Goal: Task Accomplishment & Management: Manage account settings

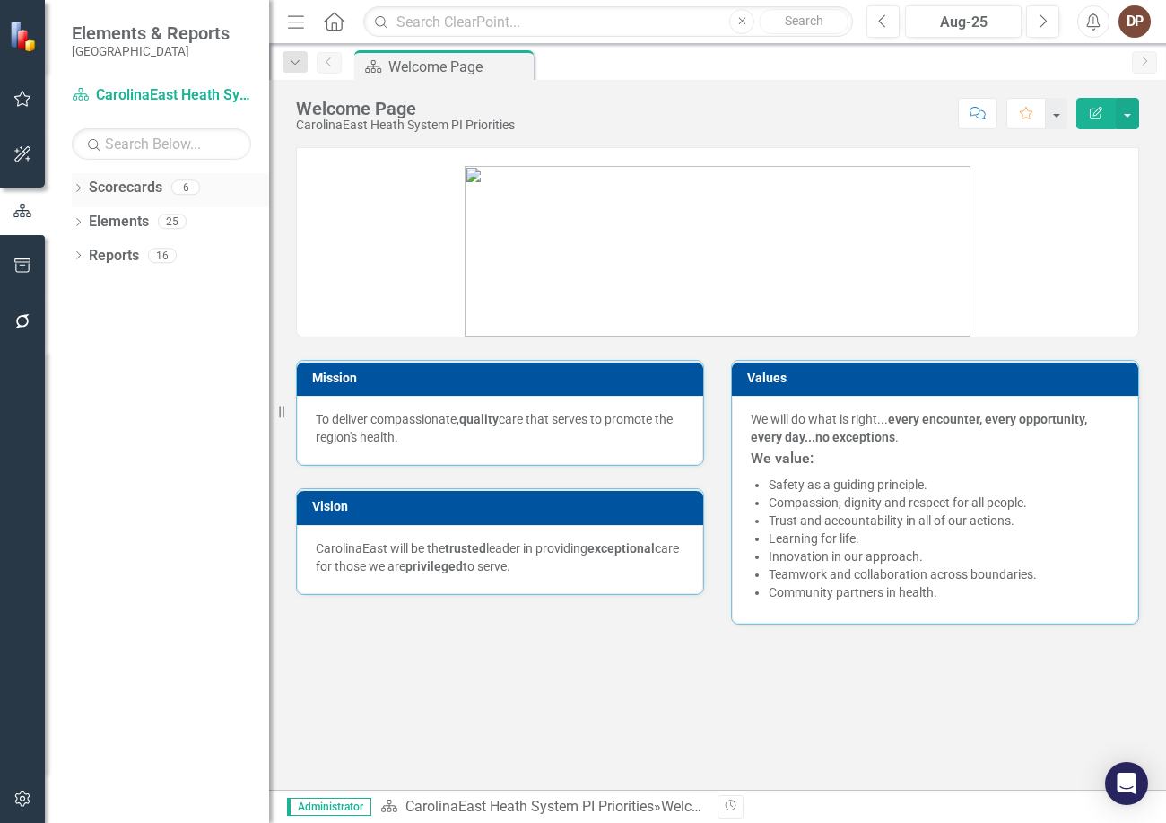
click at [161, 182] on div "Scorecards 6" at bounding box center [179, 190] width 180 height 34
click at [109, 182] on link "Scorecards" at bounding box center [126, 188] width 74 height 21
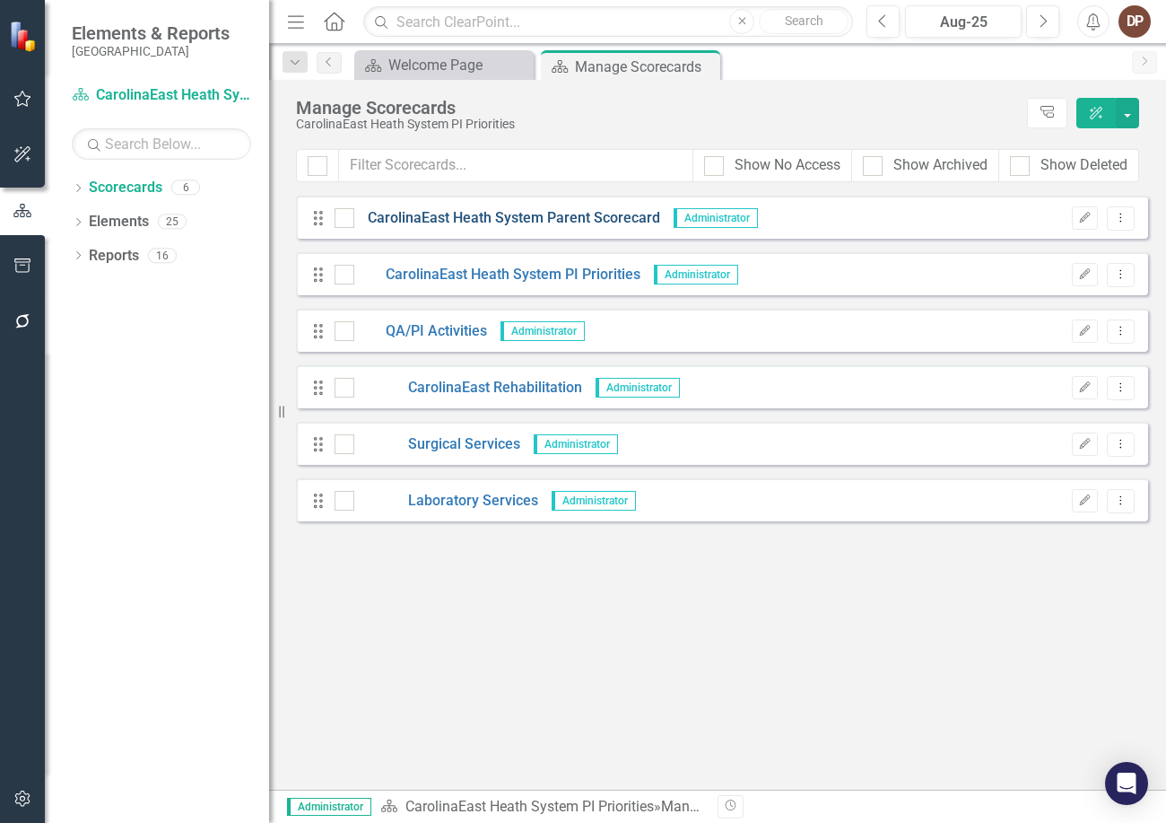
click at [457, 210] on link "CarolinaEast Heath System Parent Scorecard" at bounding box center [507, 218] width 306 height 21
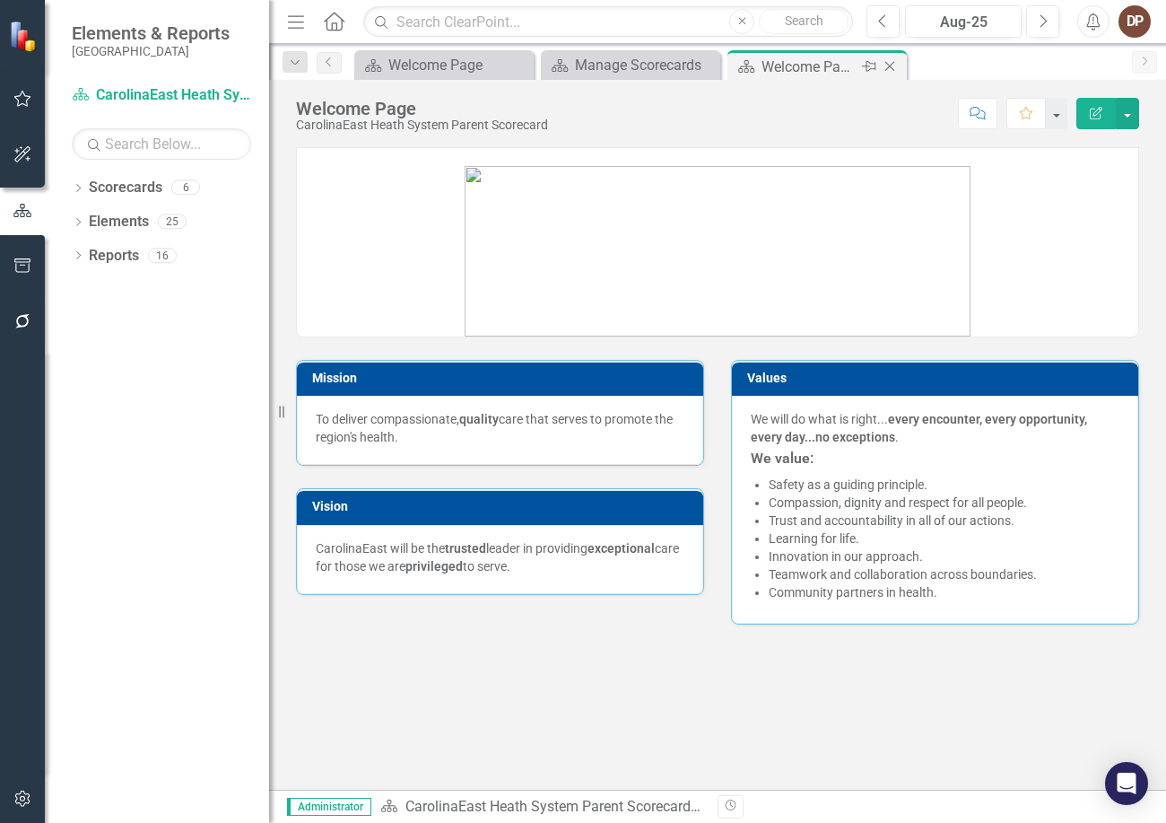
click at [833, 60] on icon "Close" at bounding box center [890, 66] width 18 height 14
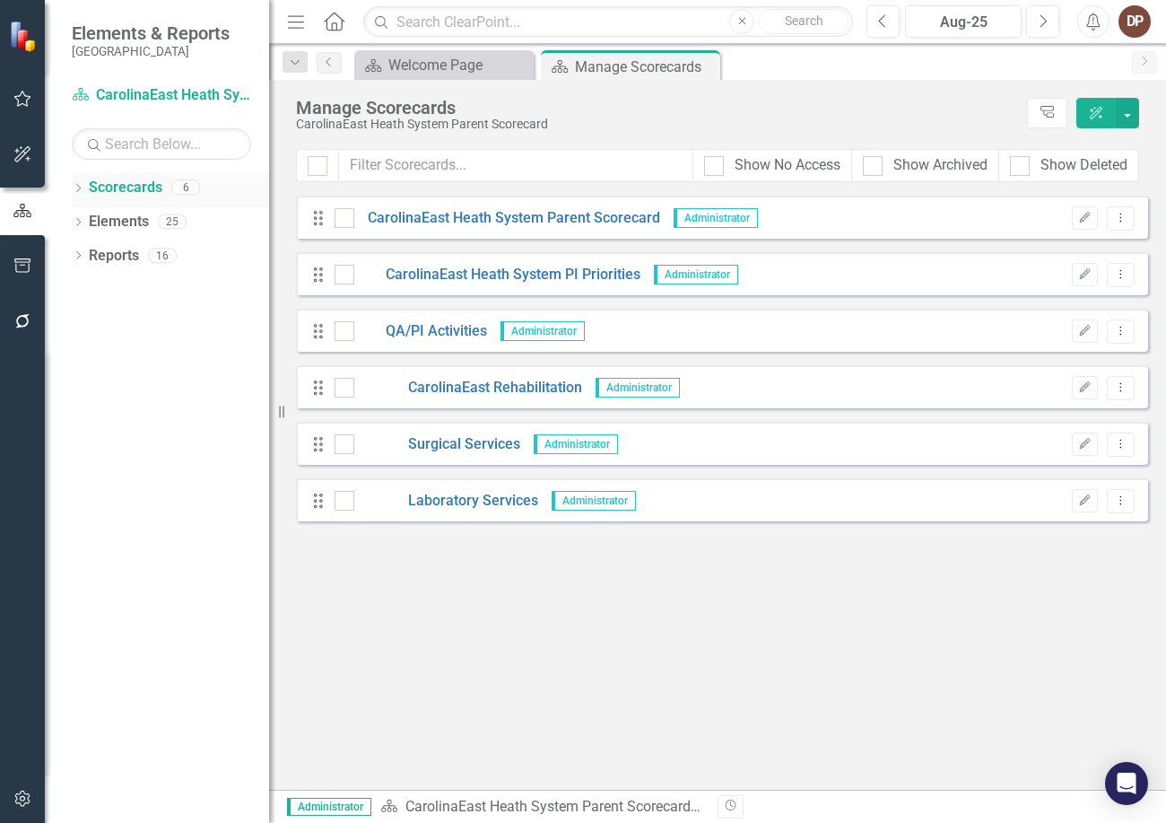
click at [120, 186] on link "Scorecards" at bounding box center [126, 188] width 74 height 21
click at [442, 275] on link "CarolinaEast Heath System PI Priorities" at bounding box center [497, 275] width 286 height 21
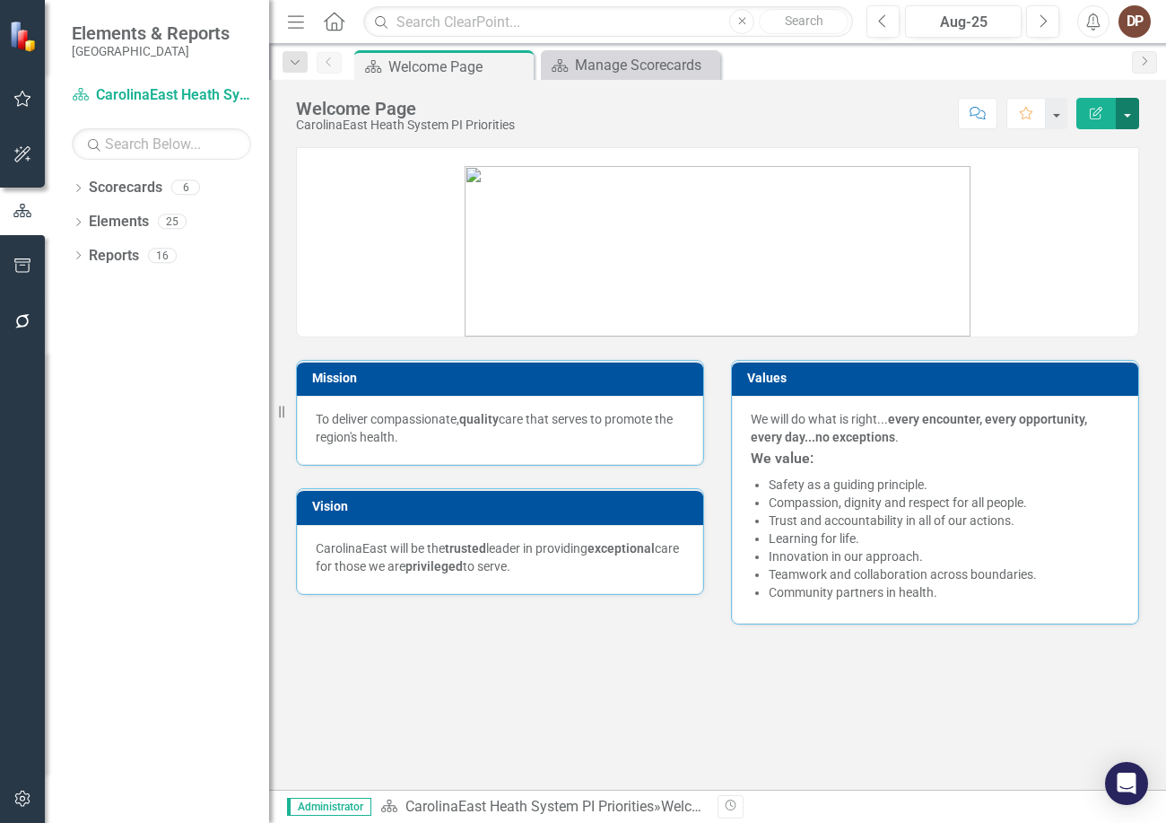
click at [833, 115] on button "button" at bounding box center [1127, 113] width 23 height 31
click at [109, 187] on link "Scorecards" at bounding box center [126, 188] width 74 height 21
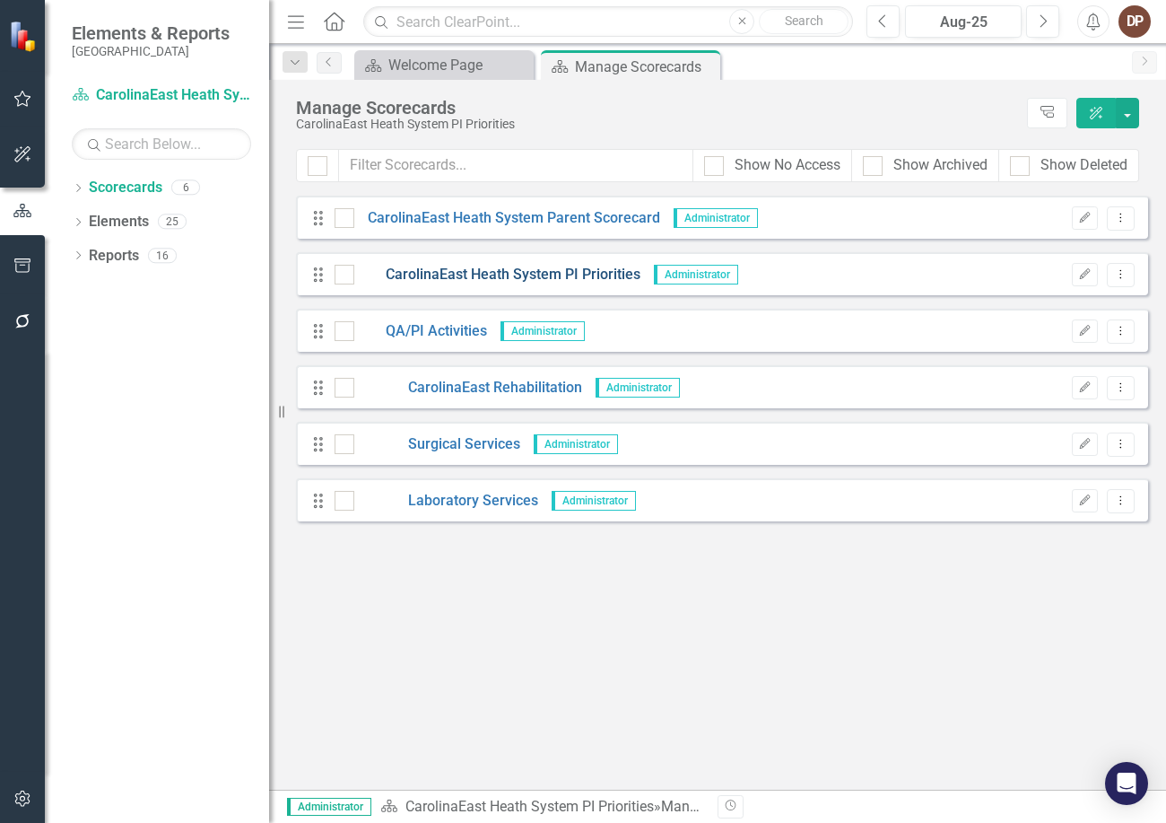
click at [442, 271] on link "CarolinaEast Heath System PI Priorities" at bounding box center [497, 275] width 286 height 21
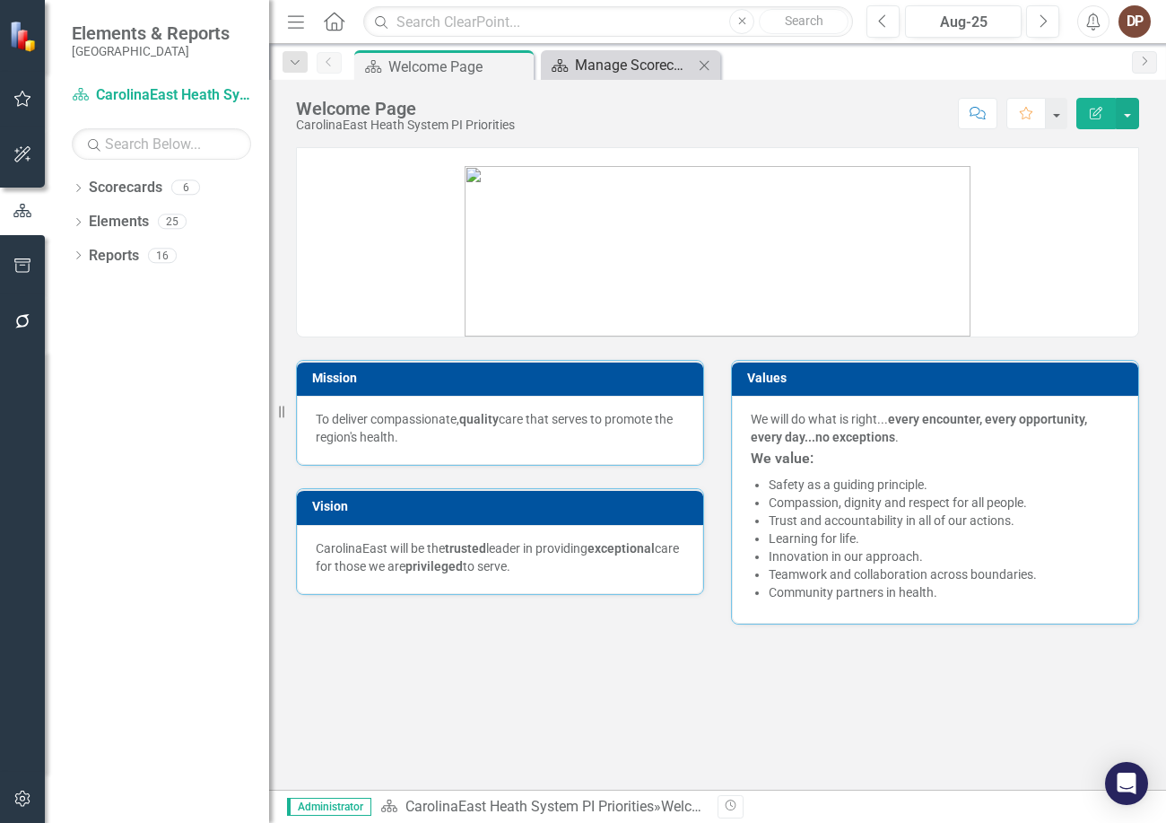
click at [613, 68] on div "Manage Scorecards" at bounding box center [634, 65] width 118 height 22
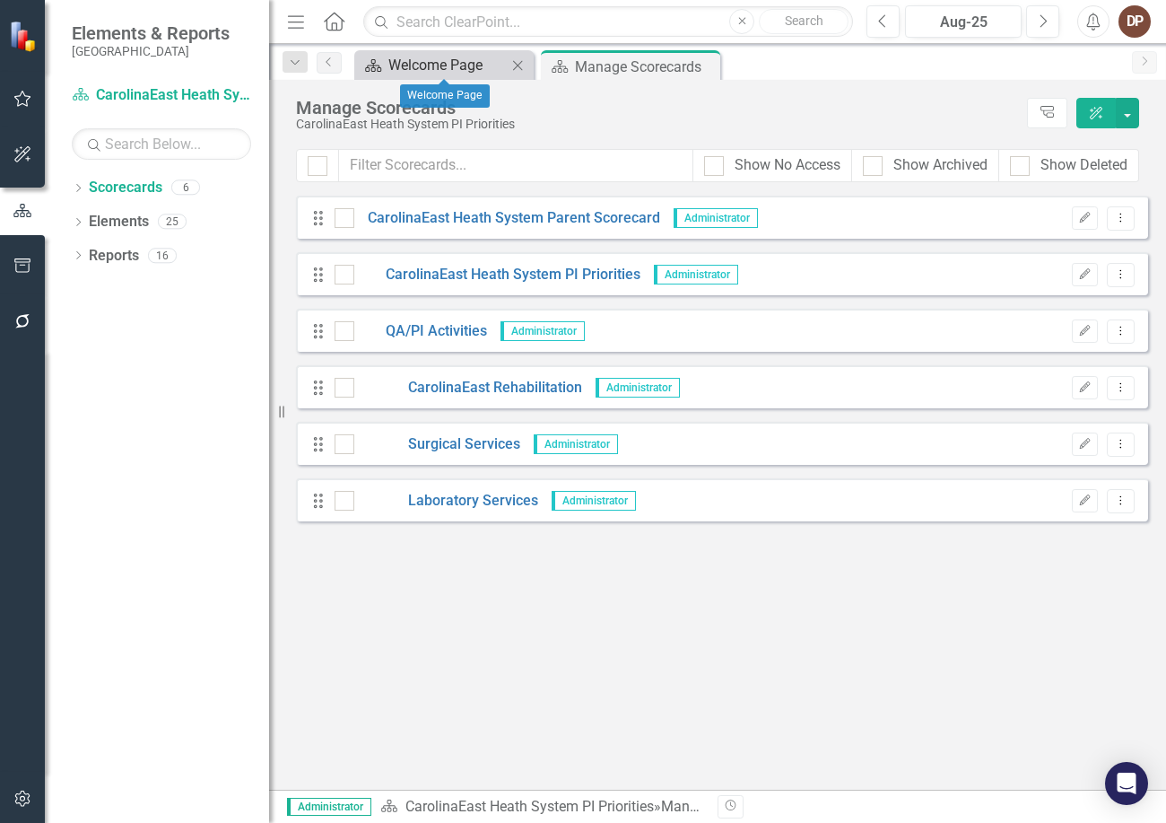
click at [451, 68] on div "Welcome Page" at bounding box center [447, 65] width 118 height 22
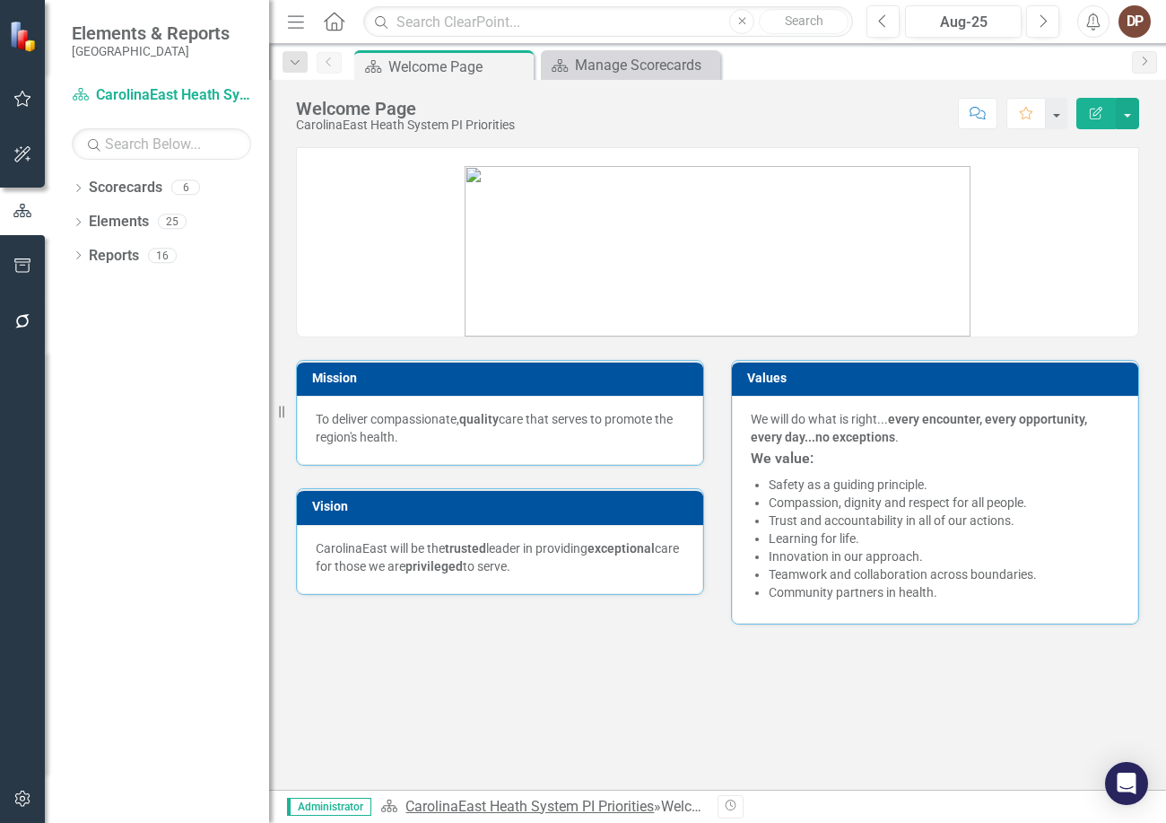
click at [554, 807] on link "CarolinaEast Heath System PI Priorities" at bounding box center [529, 806] width 249 height 17
click at [833, 115] on button "button" at bounding box center [1127, 113] width 23 height 31
click at [770, 675] on div "Mission To deliver compassionate, quality care that serves to promote the regio…" at bounding box center [717, 468] width 897 height 642
click at [119, 187] on link "Scorecards" at bounding box center [126, 188] width 74 height 21
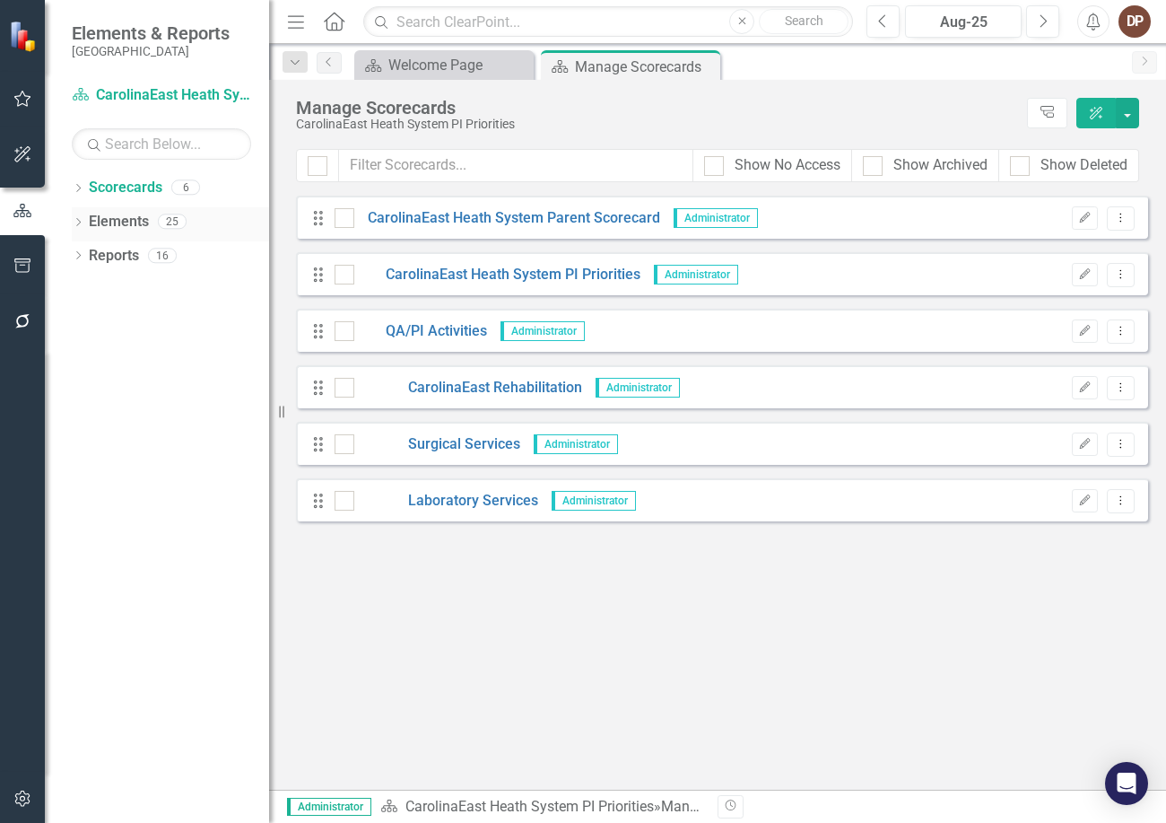
click at [117, 220] on link "Elements" at bounding box center [119, 222] width 60 height 21
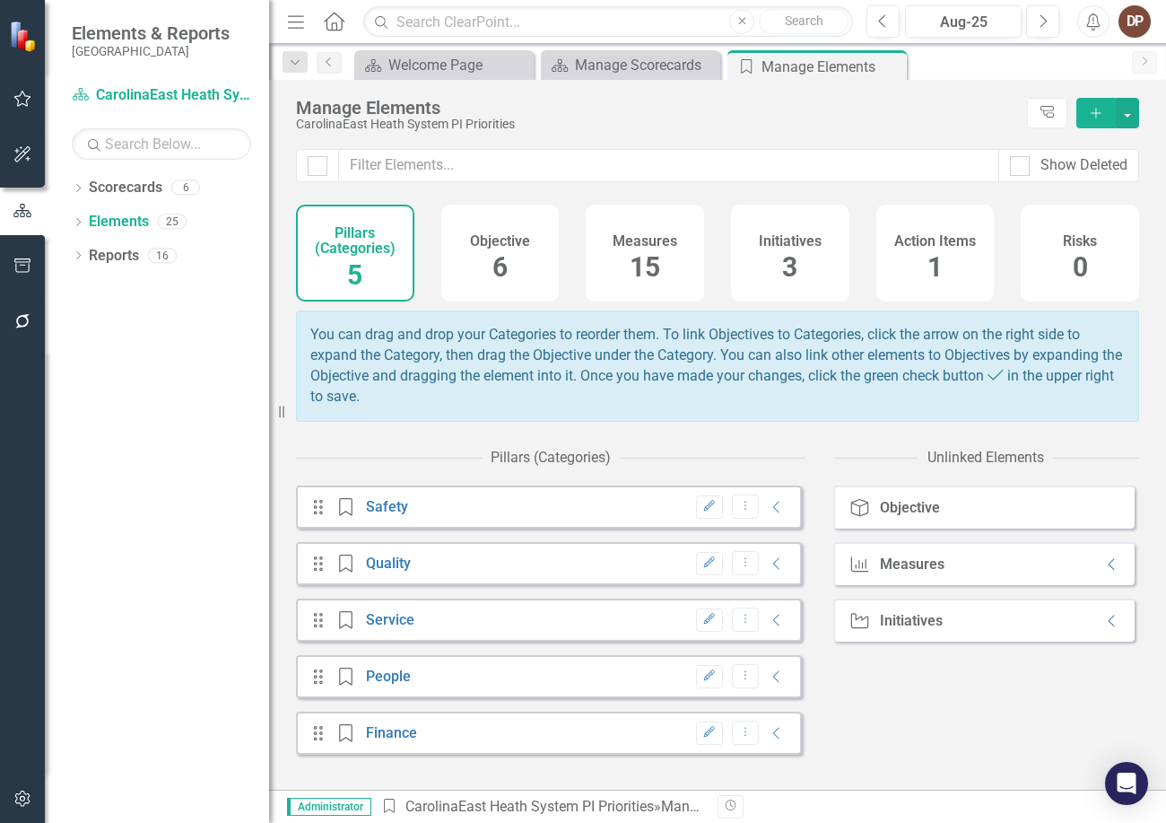
click at [373, 509] on div "Drag Pillar (Category) Safety Edit Dropdown Menu Collapse" at bounding box center [549, 506] width 506 height 43
click at [376, 515] on link "Safety" at bounding box center [387, 506] width 42 height 17
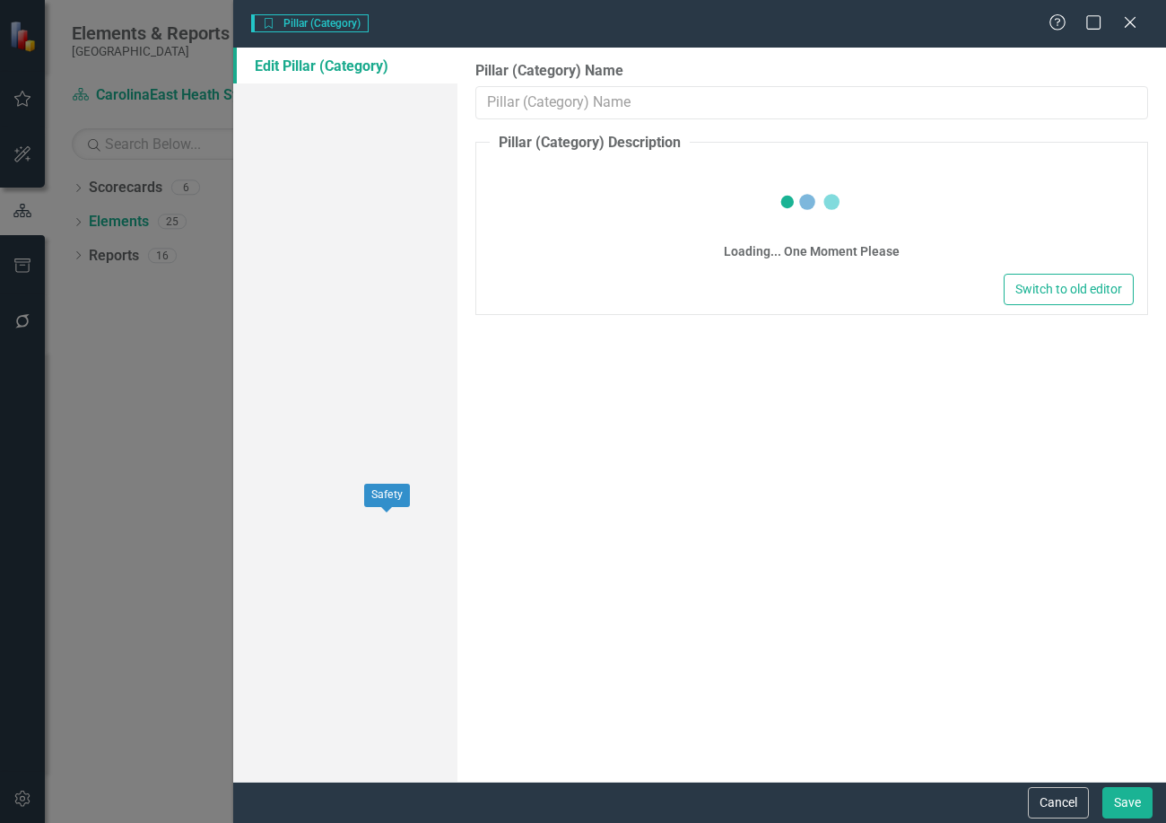
type input "Safety"
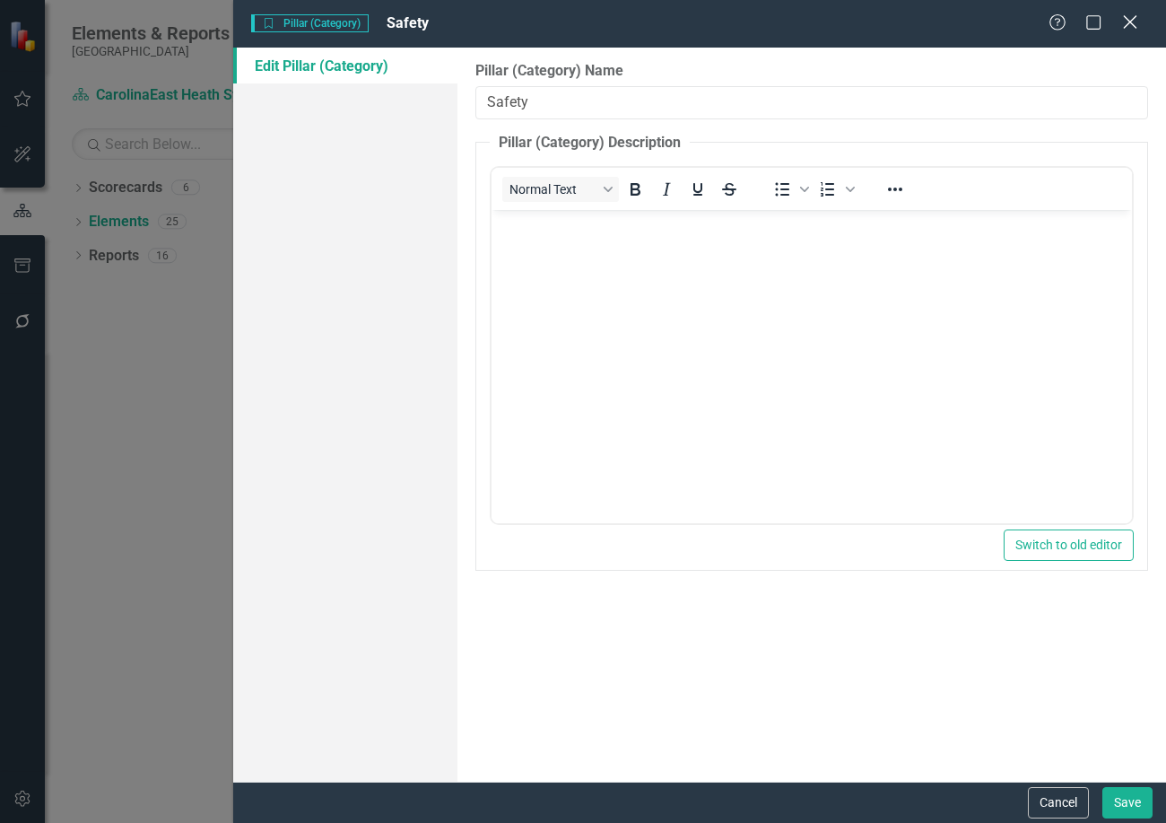
click at [1137, 25] on icon "Close" at bounding box center [1130, 21] width 22 height 17
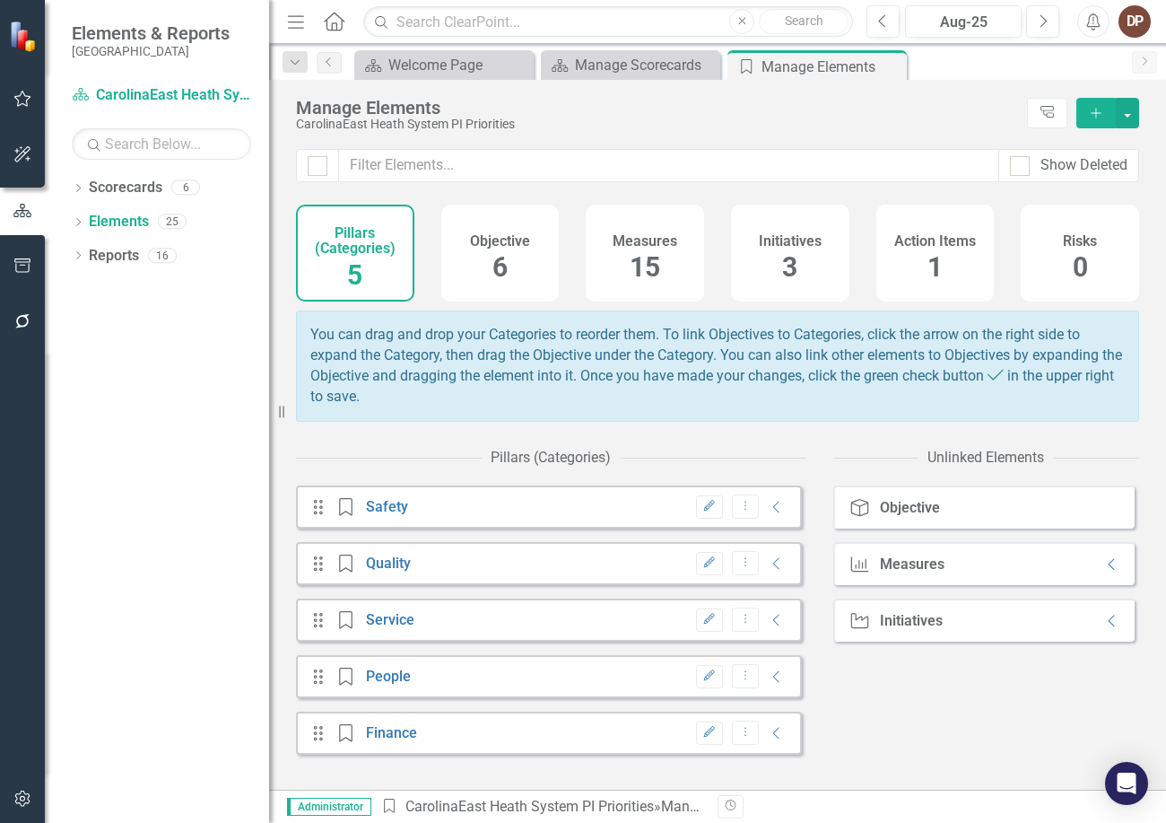
click at [635, 244] on h4 "Measures" at bounding box center [645, 241] width 65 height 16
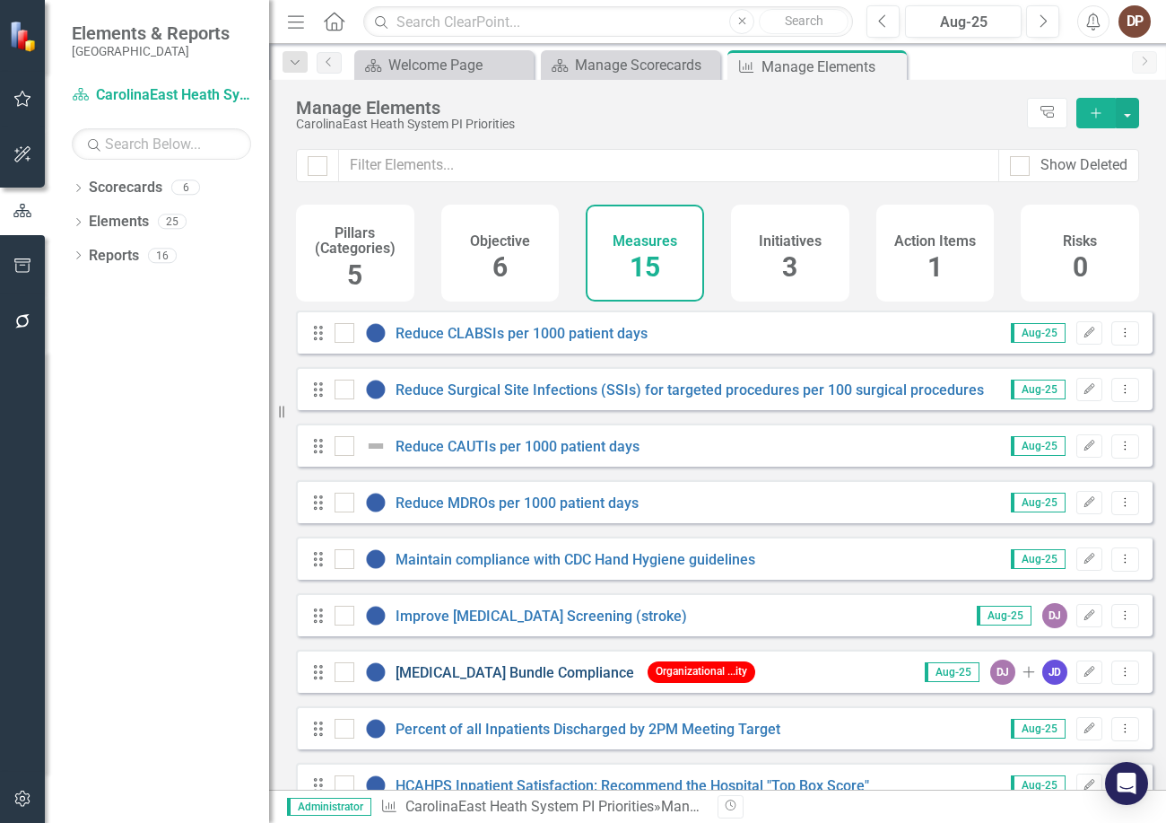
click at [500, 681] on link "[MEDICAL_DATA] Bundle Compliance" at bounding box center [515, 672] width 239 height 17
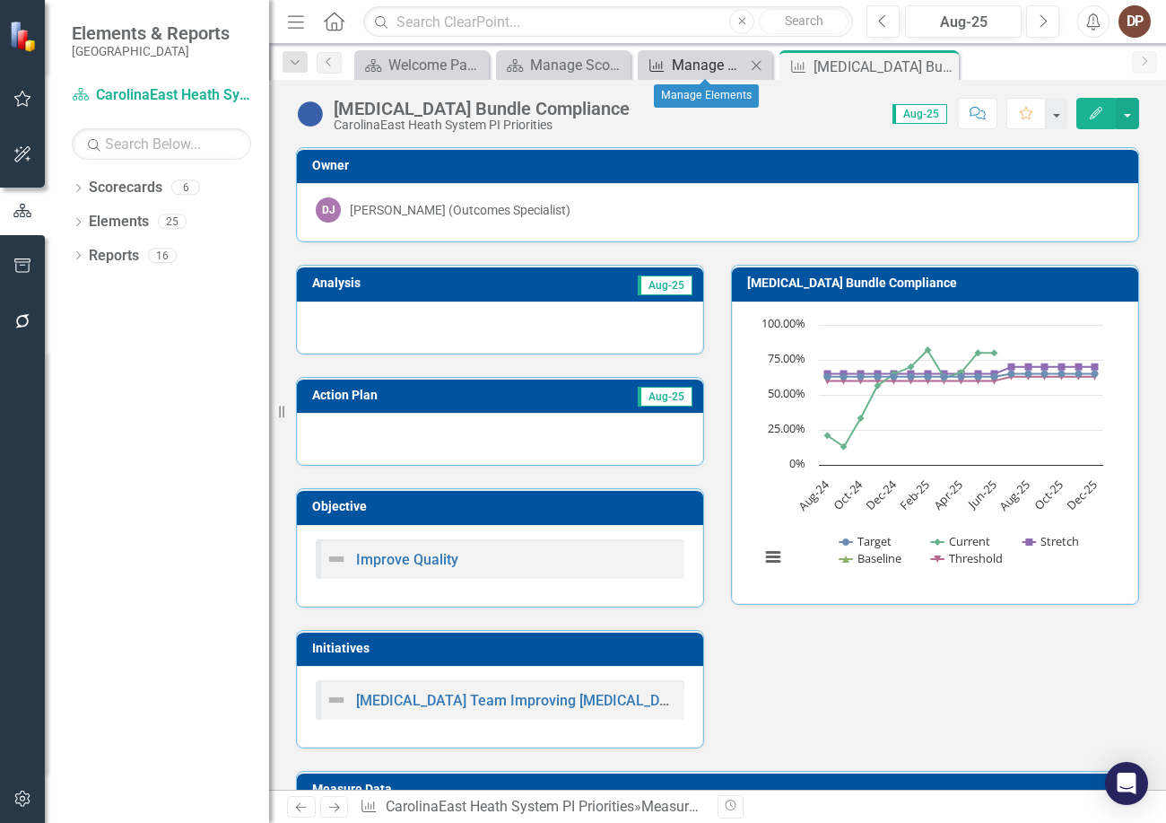
click at [710, 67] on div "Manage Elements" at bounding box center [709, 65] width 74 height 22
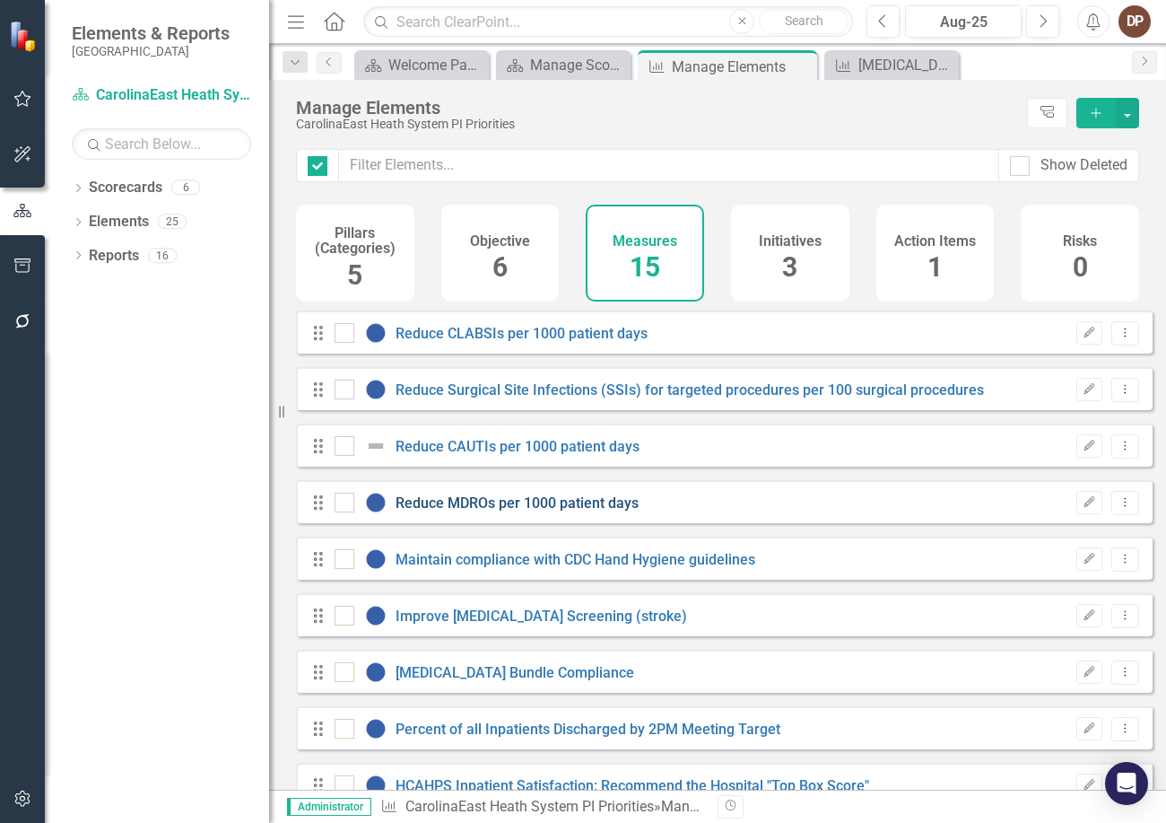
checkbox input "false"
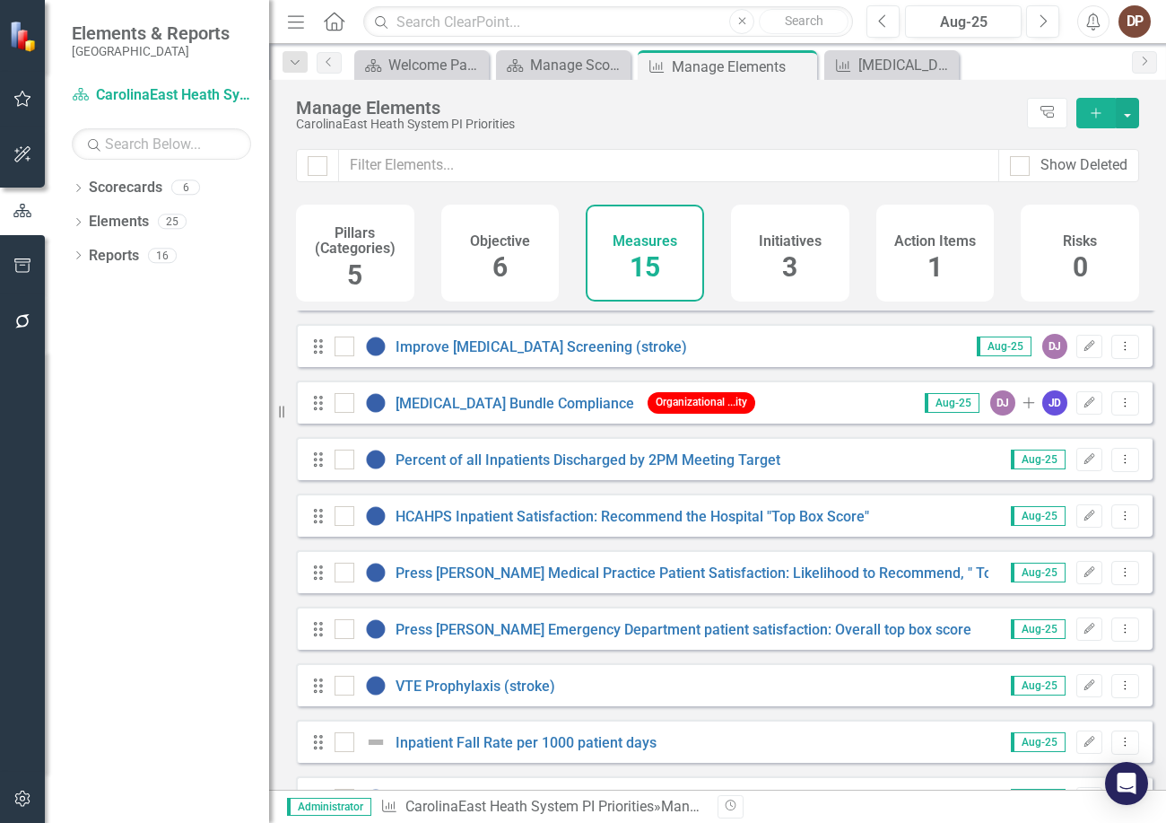
scroll to position [382, 0]
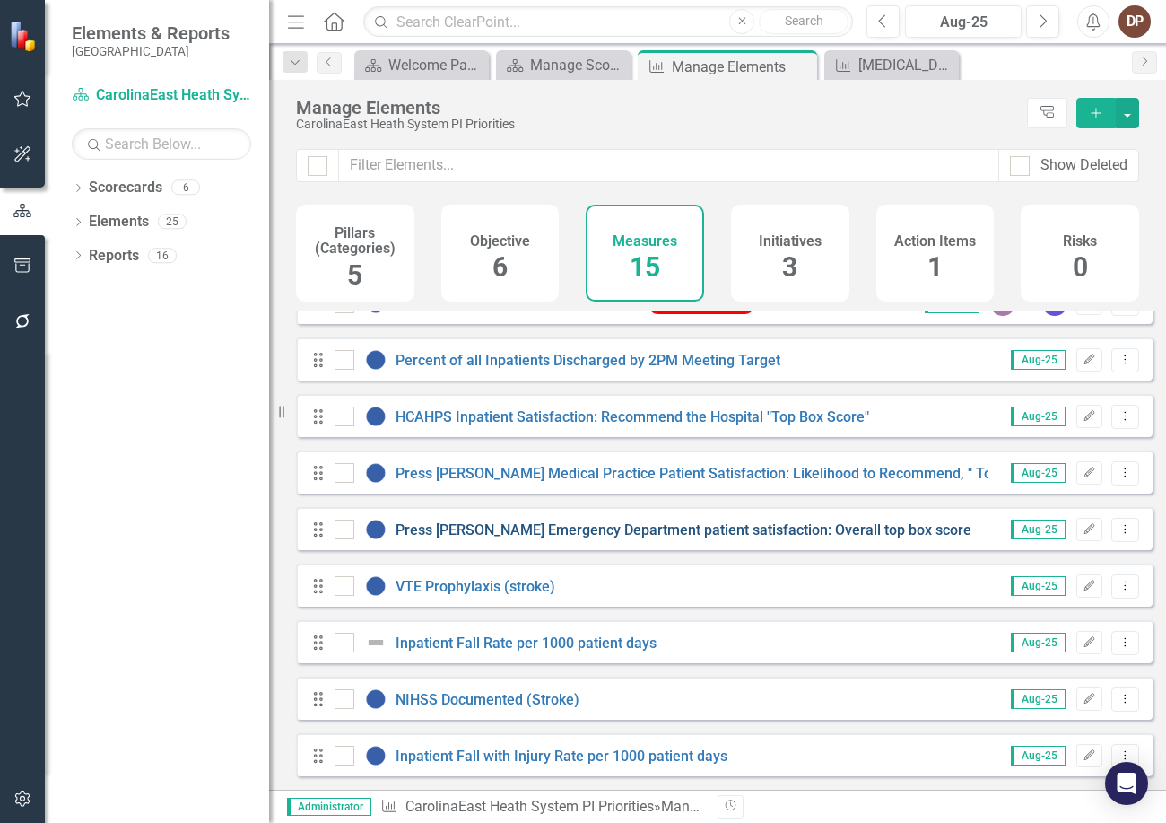
click at [456, 528] on link "Press [PERSON_NAME] Emergency Department patient satisfaction: Overall top box …" at bounding box center [684, 529] width 576 height 17
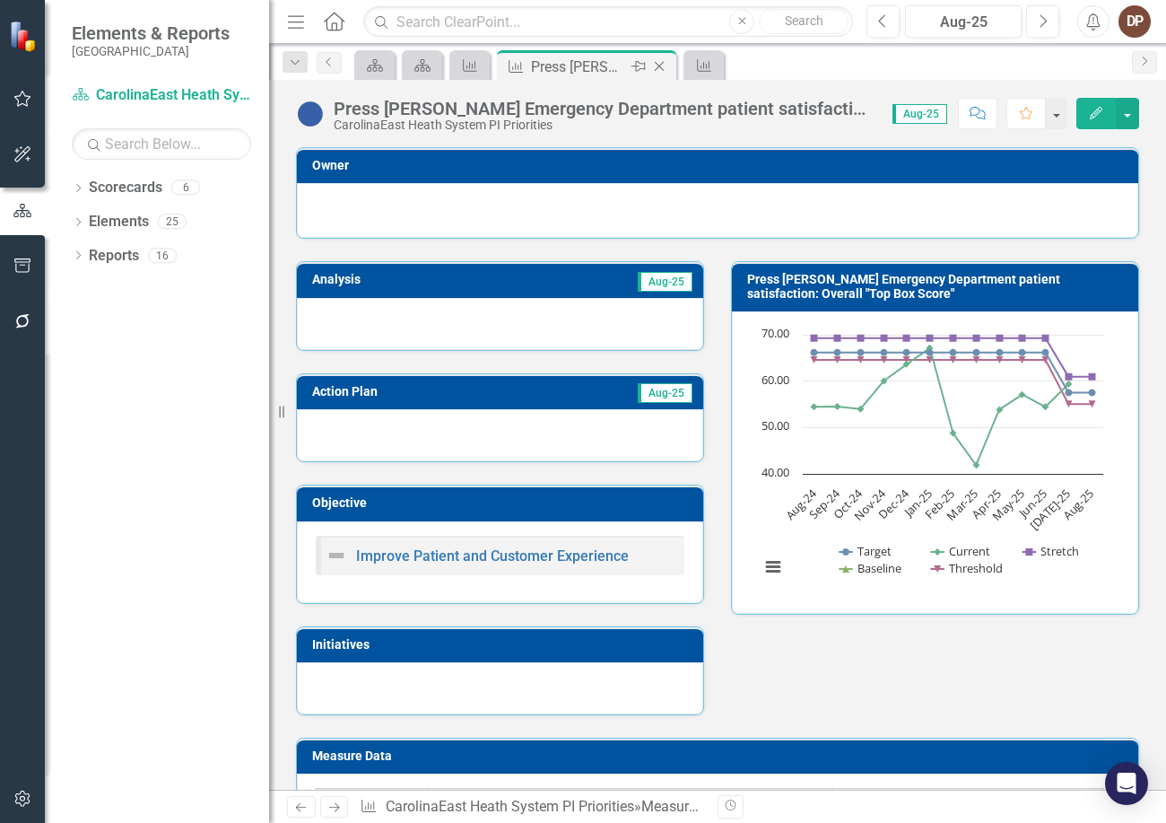
click at [578, 65] on div "Press [PERSON_NAME] Emergency Department patient satisfaction: Overall top box …" at bounding box center [579, 67] width 96 height 22
click at [126, 217] on link "Elements" at bounding box center [119, 222] width 60 height 21
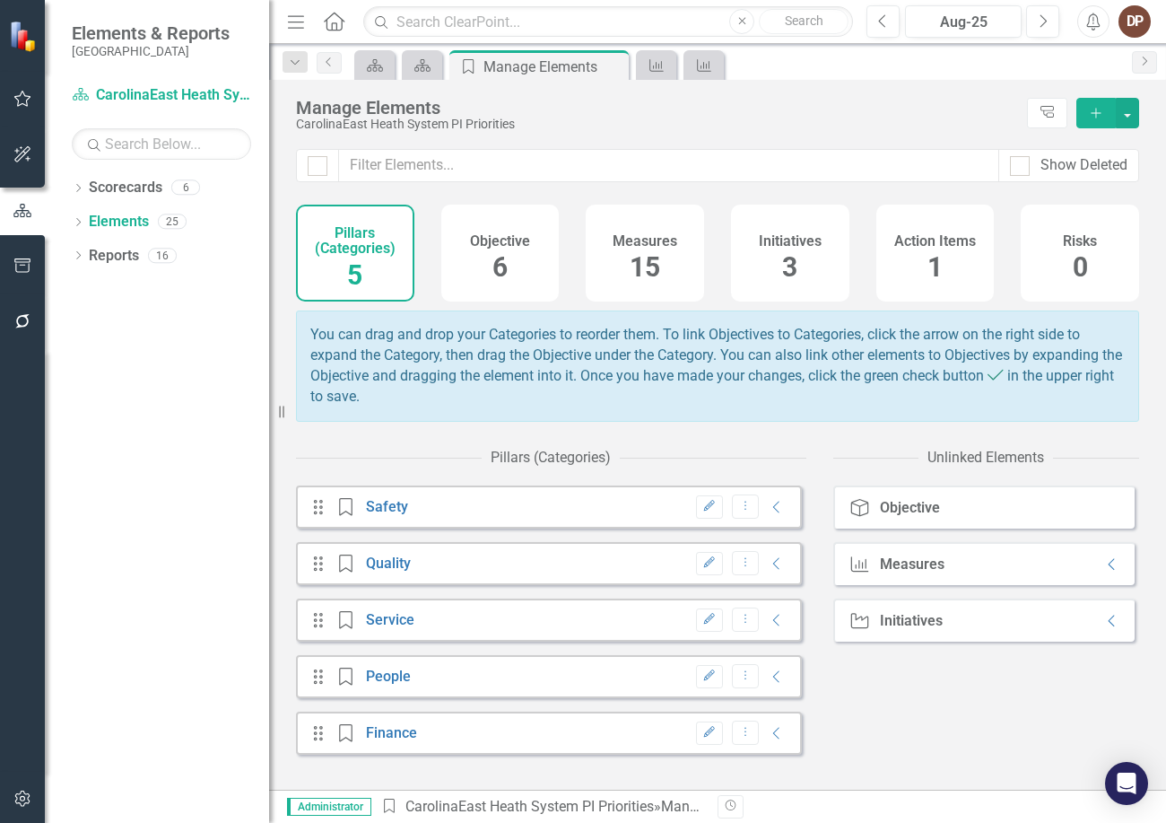
click at [640, 240] on h4 "Measures" at bounding box center [645, 241] width 65 height 16
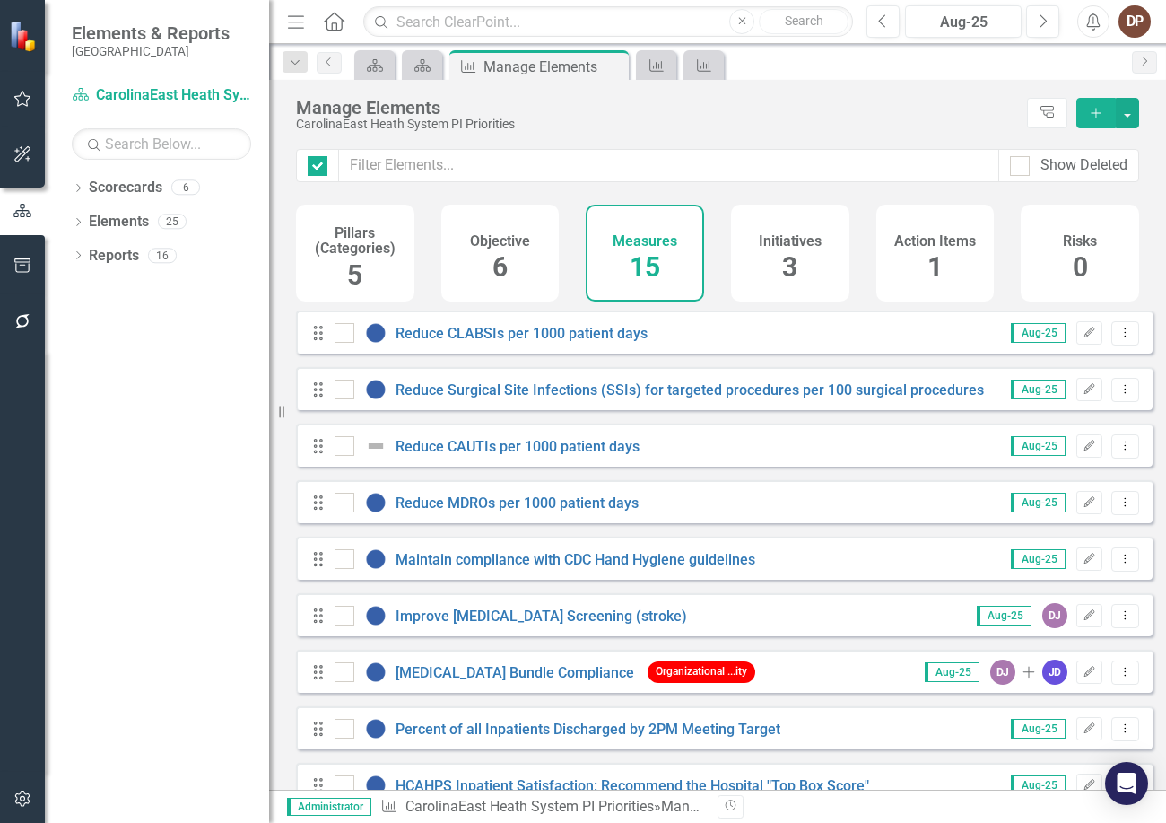
checkbox input "false"
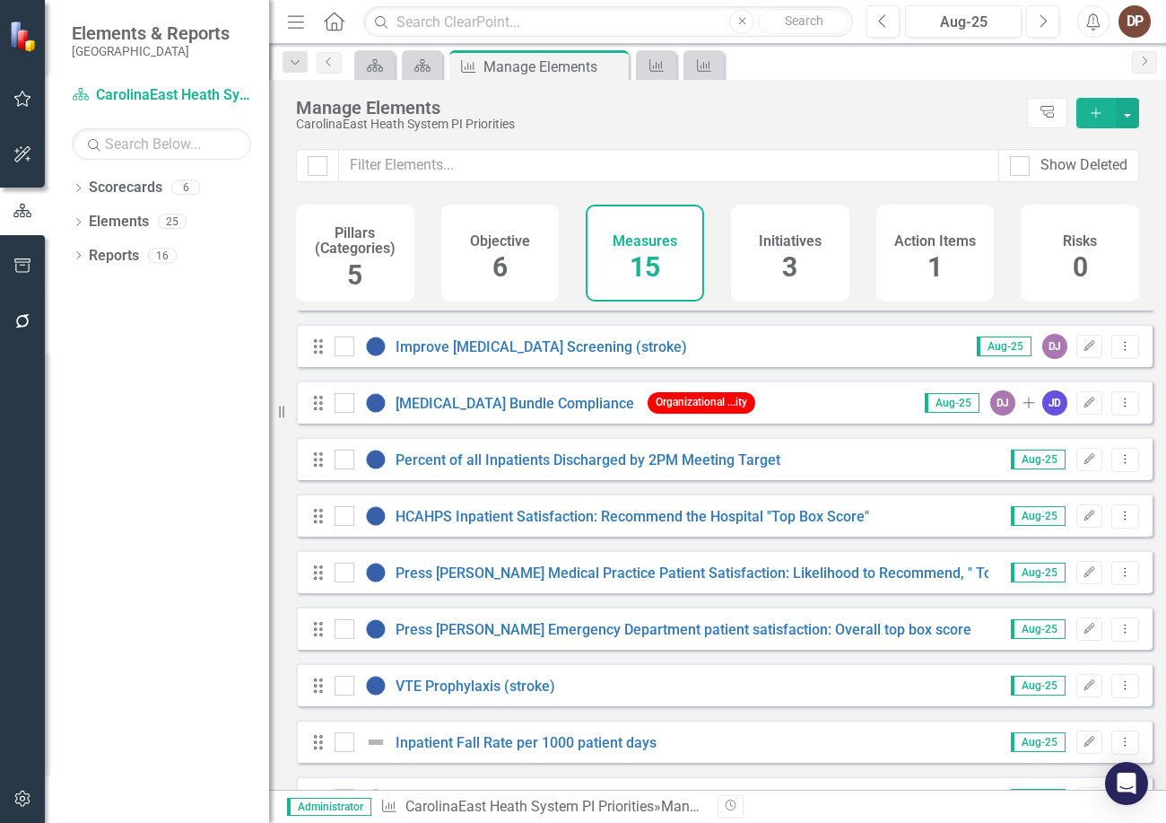
scroll to position [382, 0]
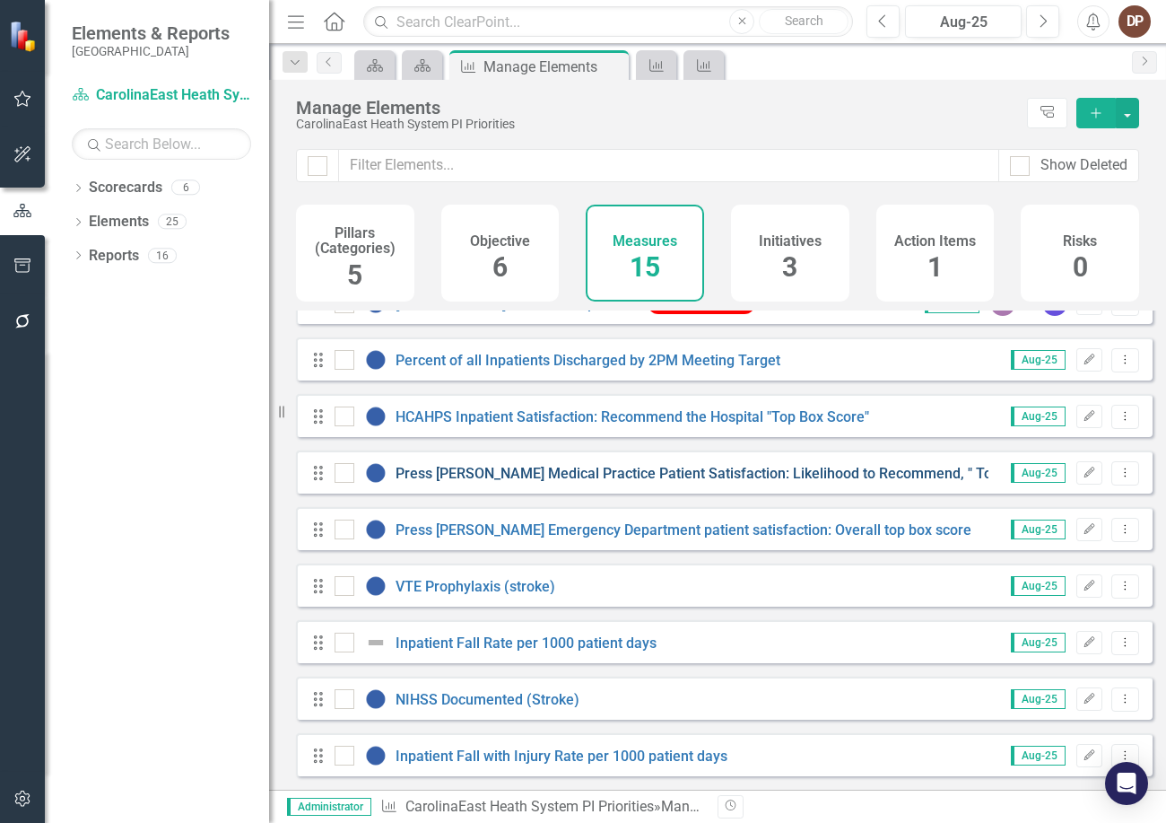
click at [554, 468] on link "Press [PERSON_NAME] Medical Practice Patient Satisfaction: Likelihood to Recomm…" at bounding box center [763, 473] width 734 height 17
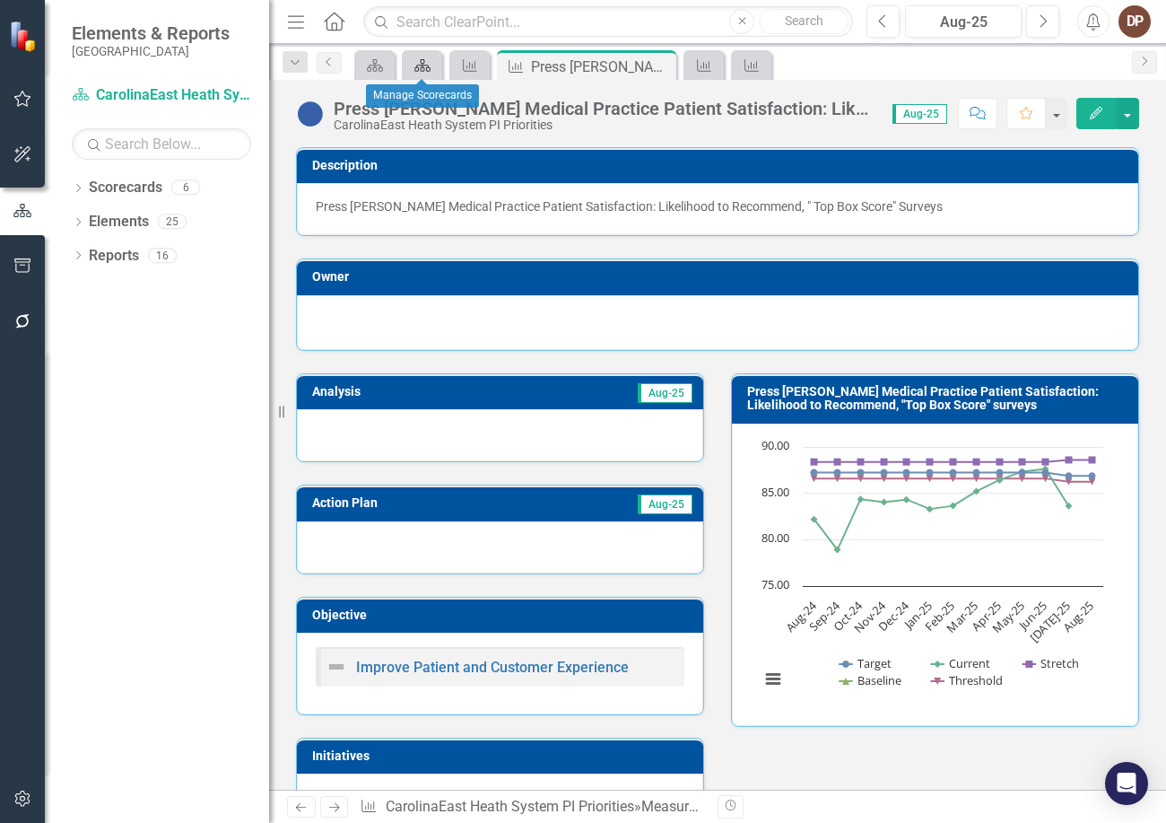
click at [423, 65] on icon at bounding box center [422, 65] width 16 height 13
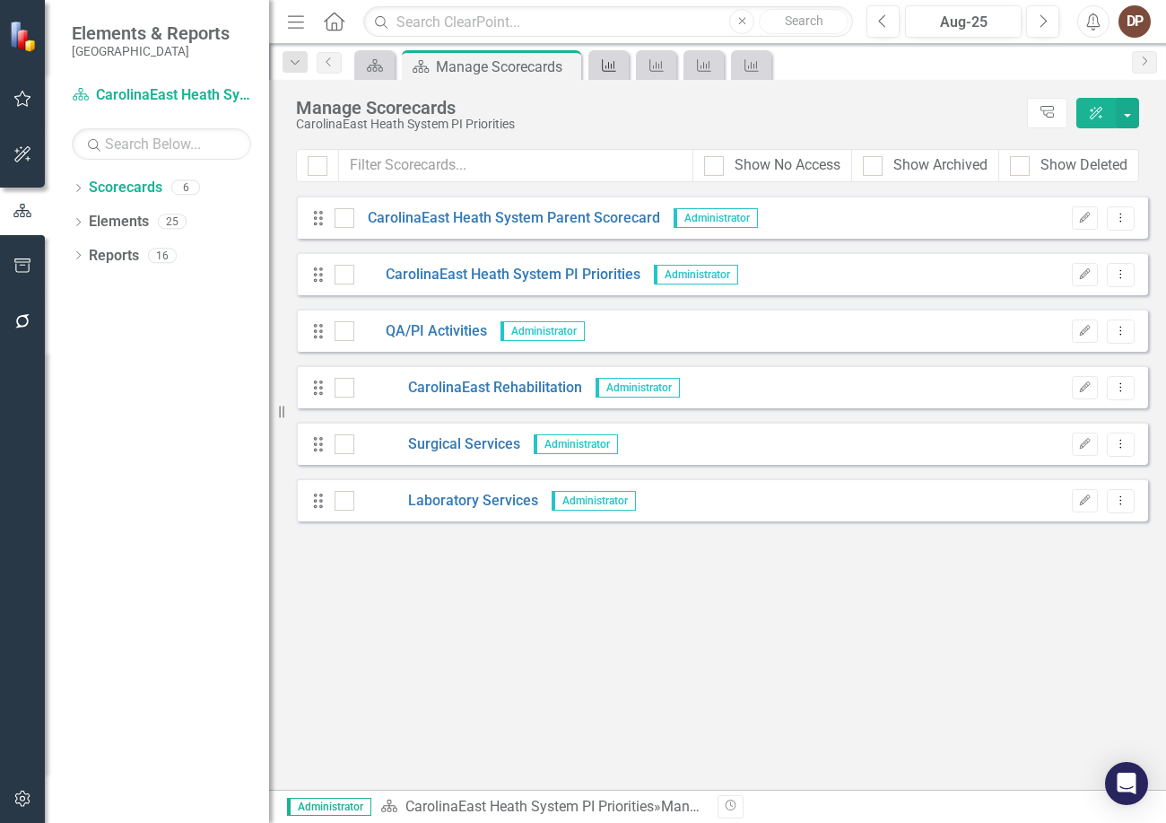
click at [608, 65] on icon "Measure" at bounding box center [609, 65] width 18 height 14
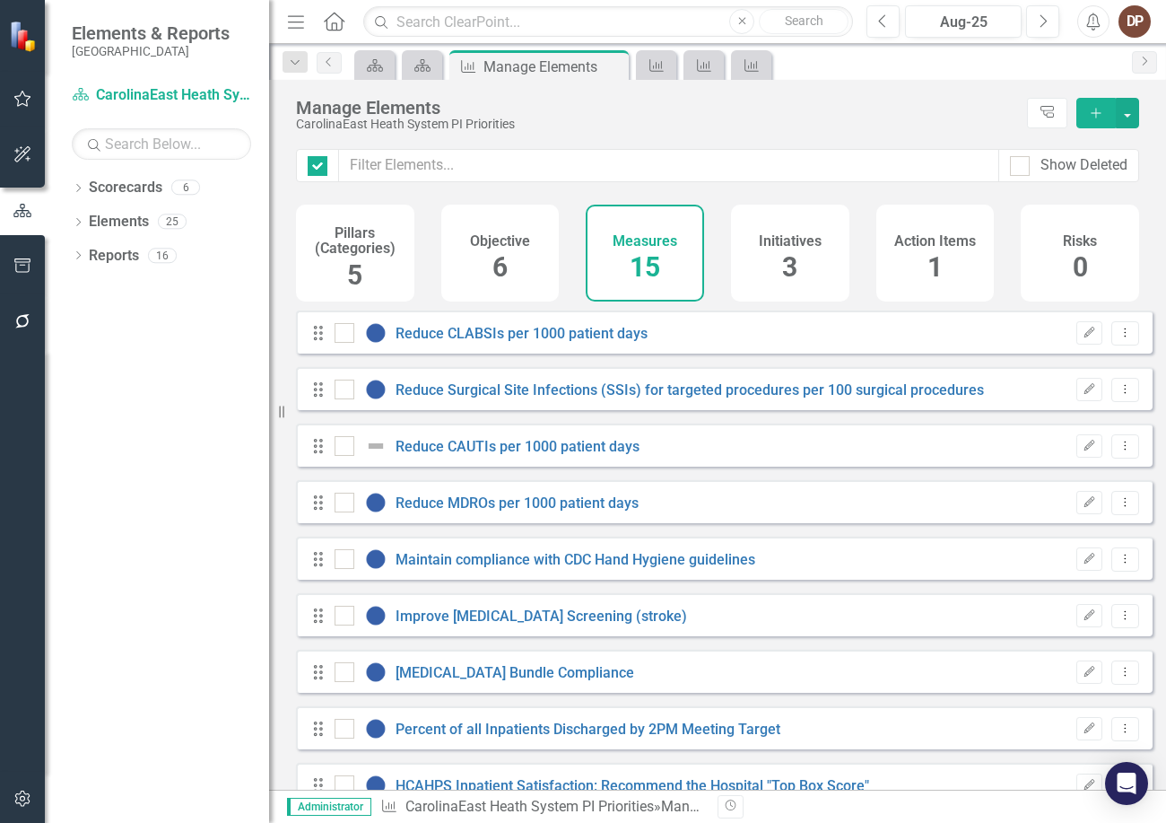
checkbox input "false"
